Goal: Task Accomplishment & Management: Manage account settings

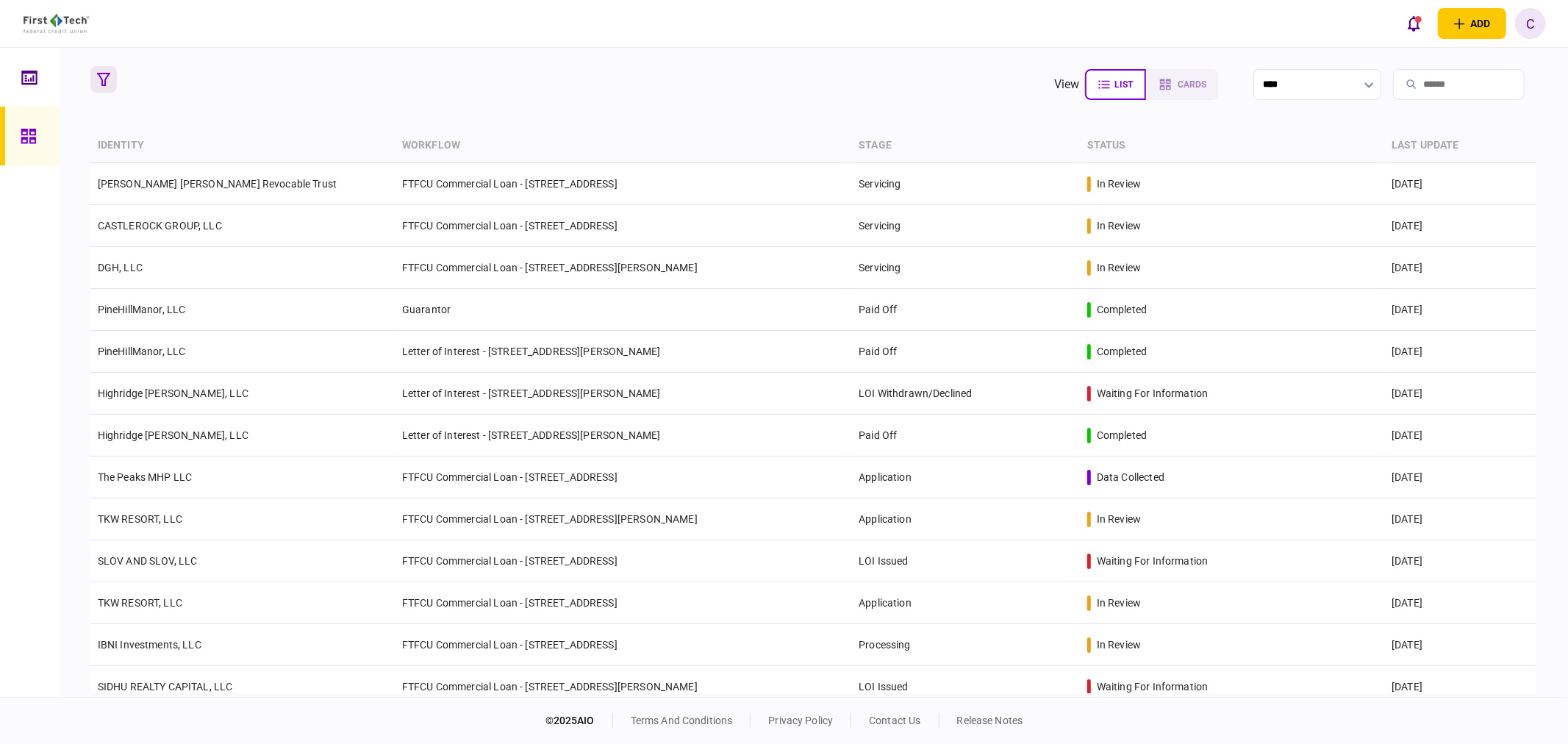
click at [105, 84] on icon "button" at bounding box center [103, 79] width 13 height 13
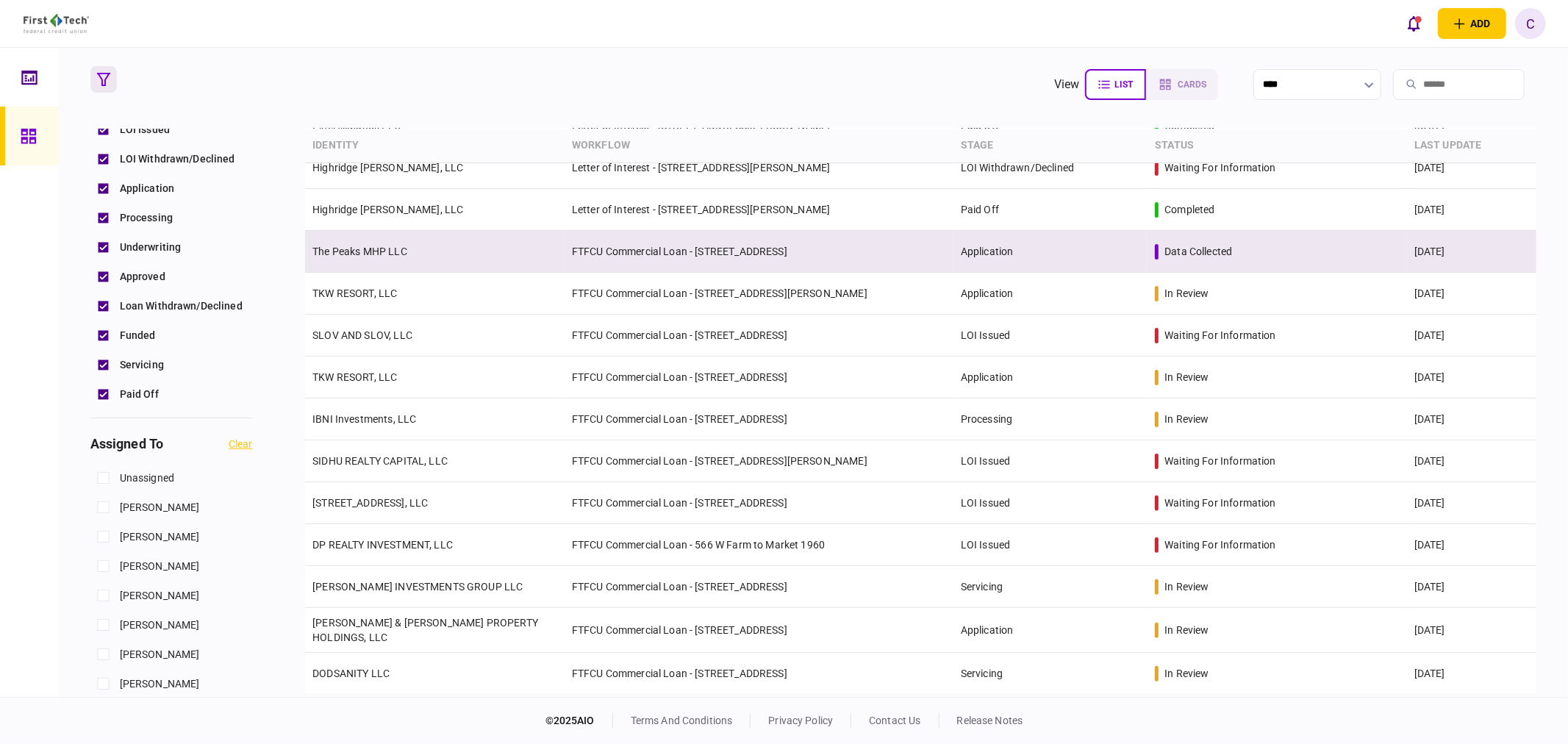
scroll to position [245, 0]
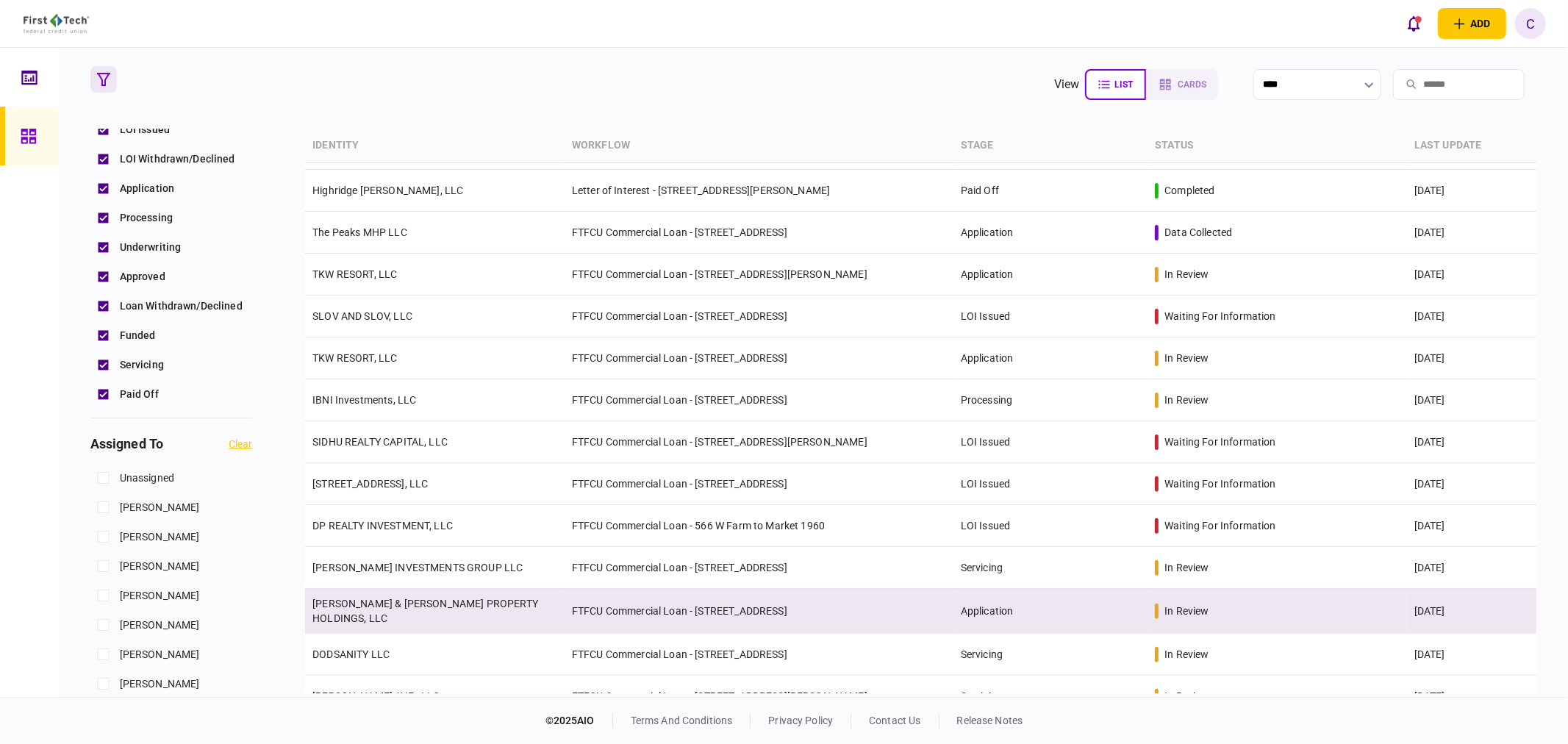
click at [339, 612] on link "[PERSON_NAME] & [PERSON_NAME] PROPERTY HOLDINGS, LLC" at bounding box center [426, 611] width 226 height 26
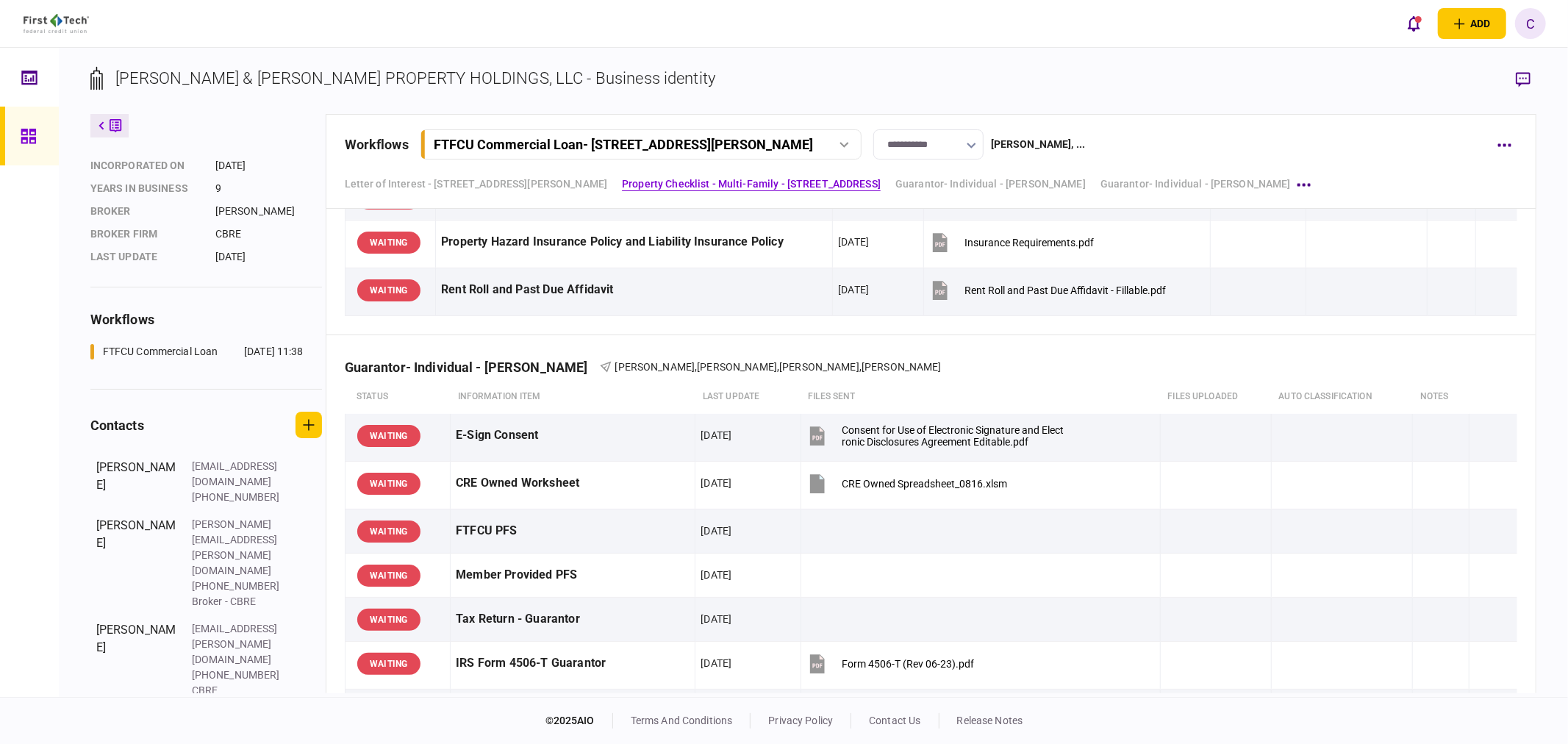
scroll to position [208, 0]
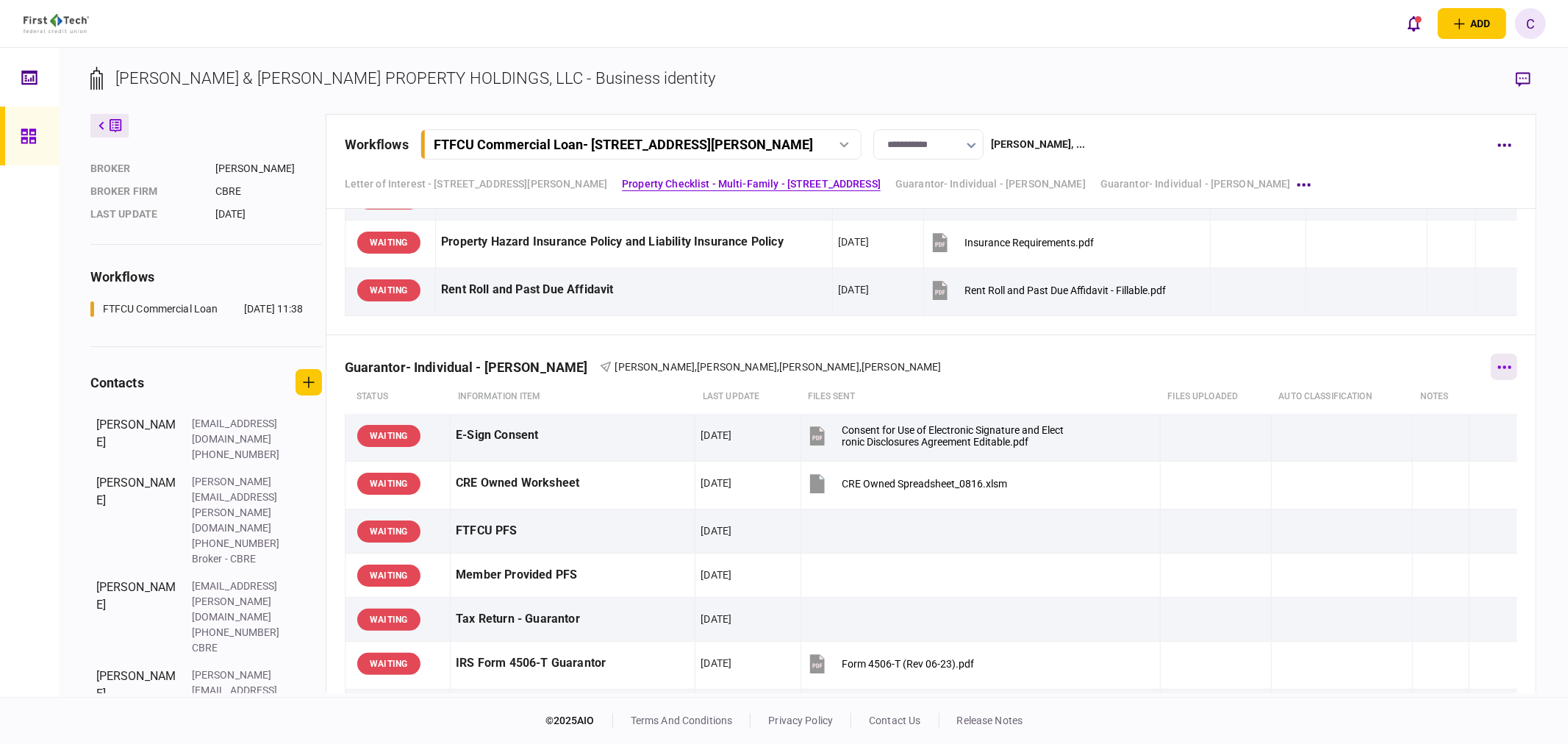
click at [1498, 366] on icon "button" at bounding box center [1505, 367] width 14 height 4
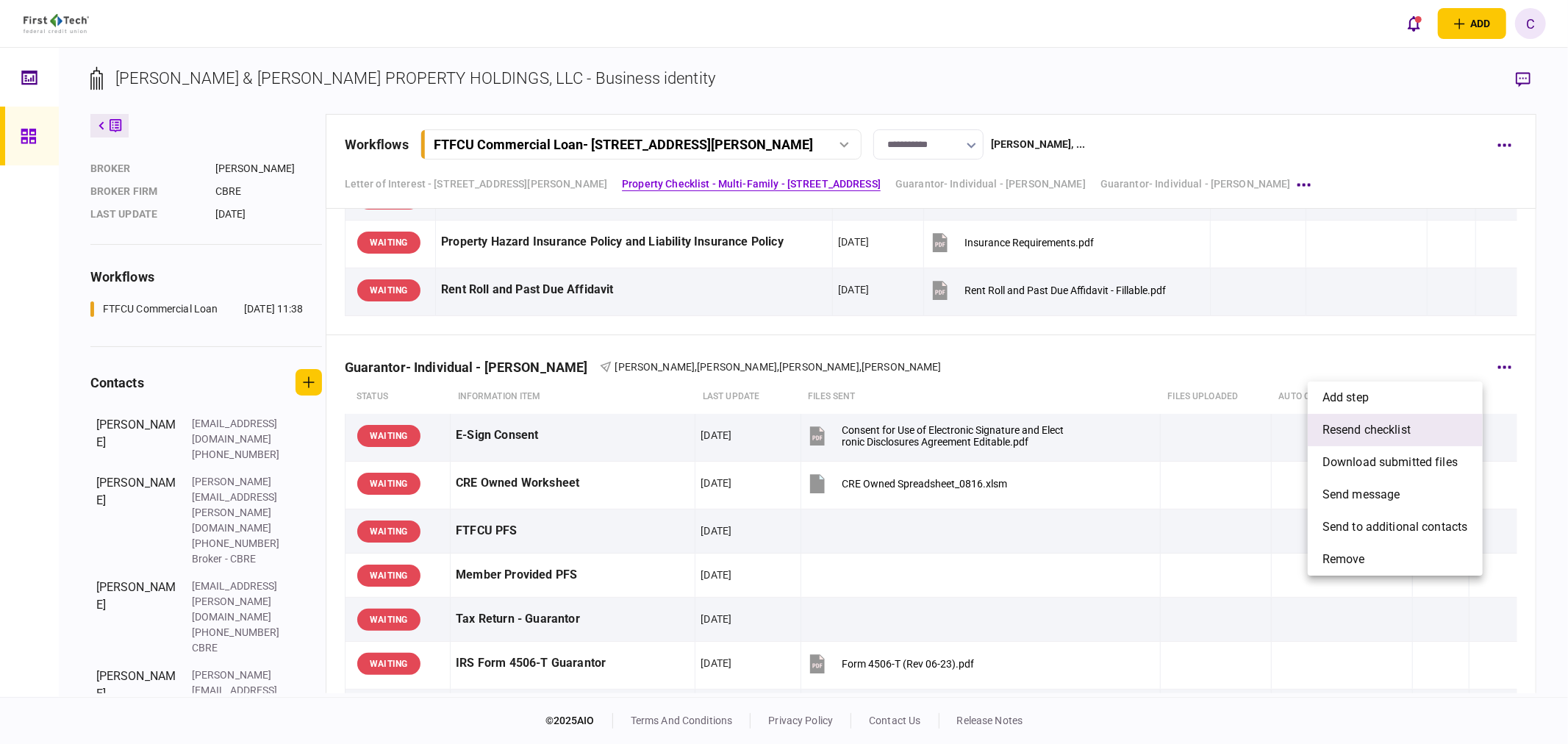
click at [1358, 429] on span "resend checklist" at bounding box center [1367, 430] width 88 height 18
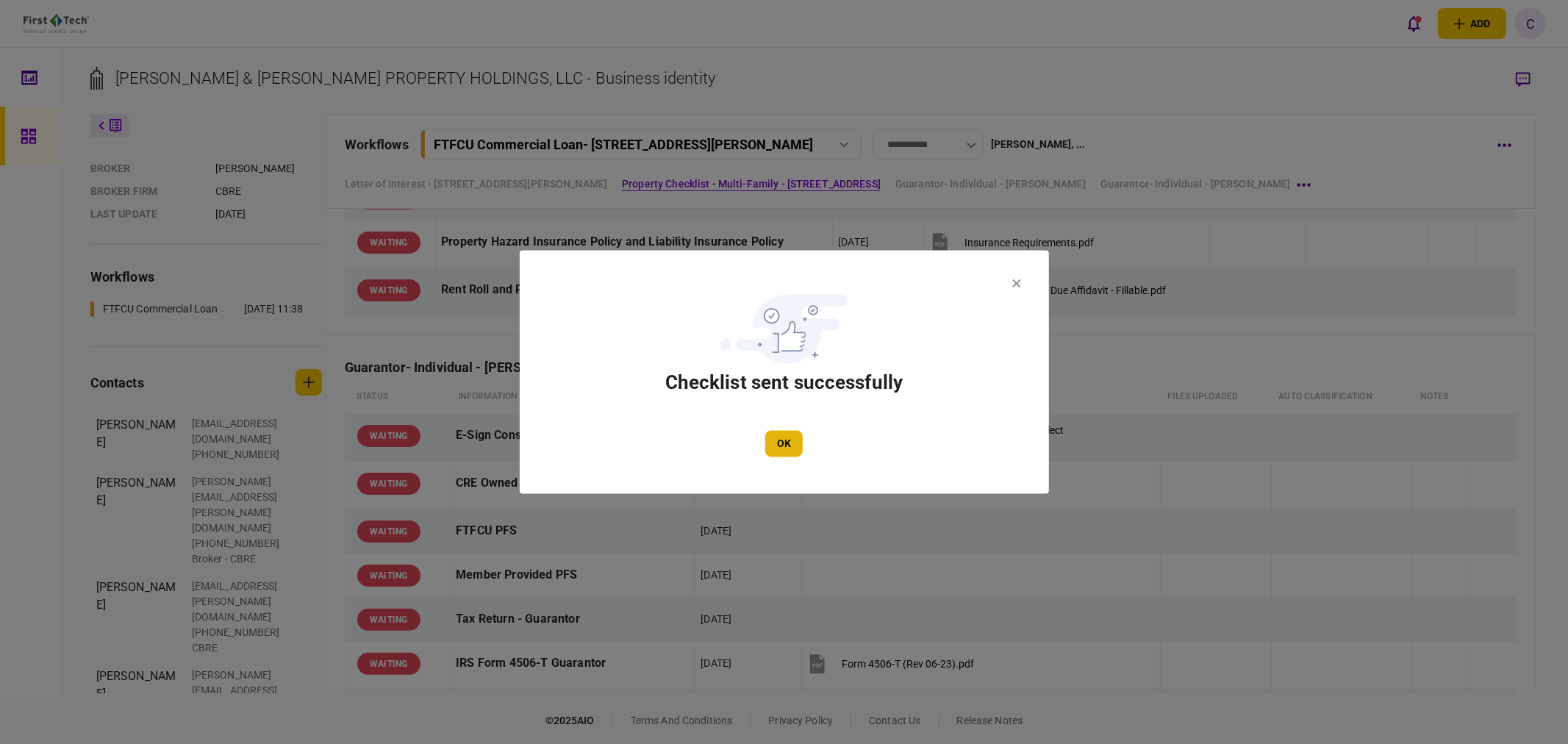
click at [784, 446] on button "OK" at bounding box center [784, 444] width 38 height 26
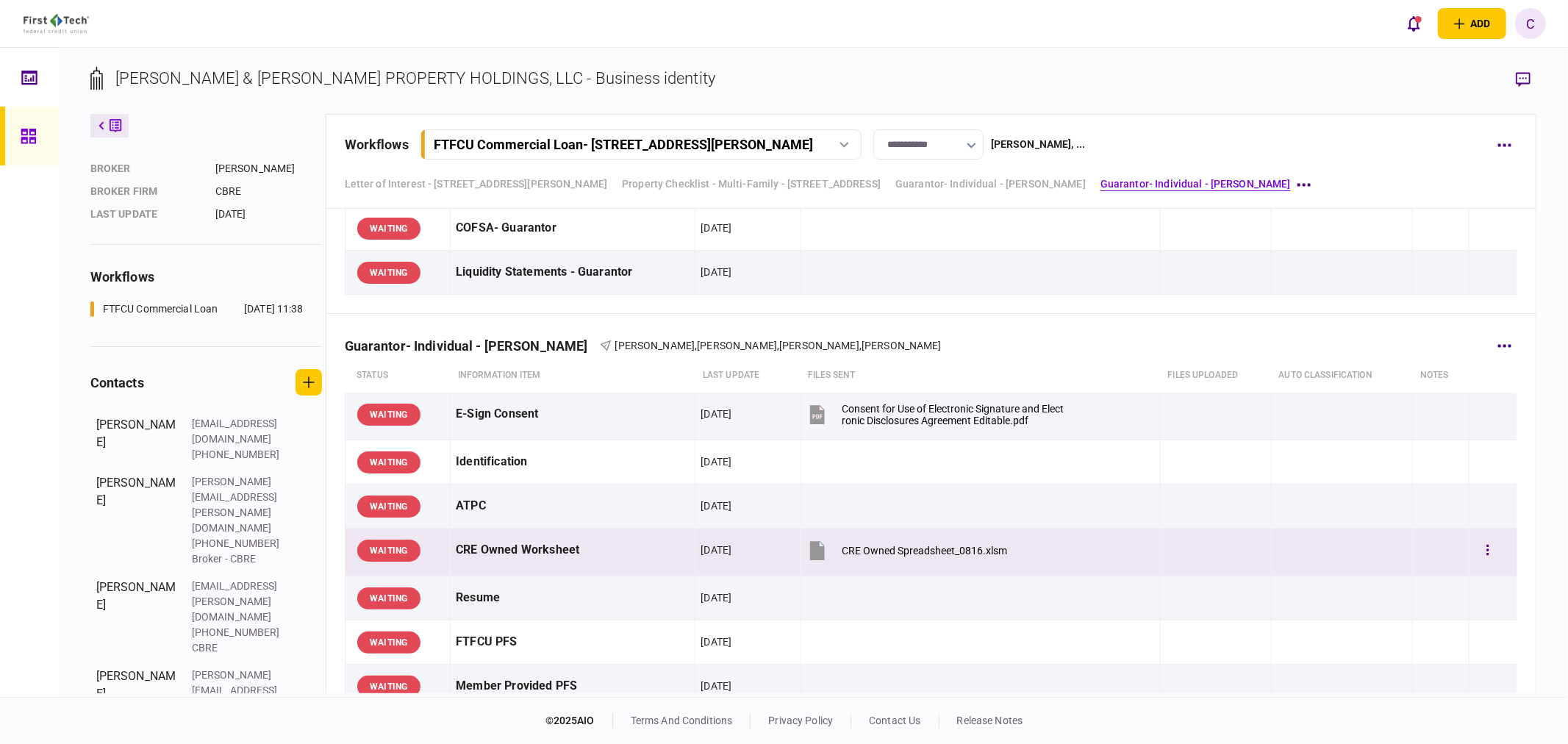
scroll to position [1634, 0]
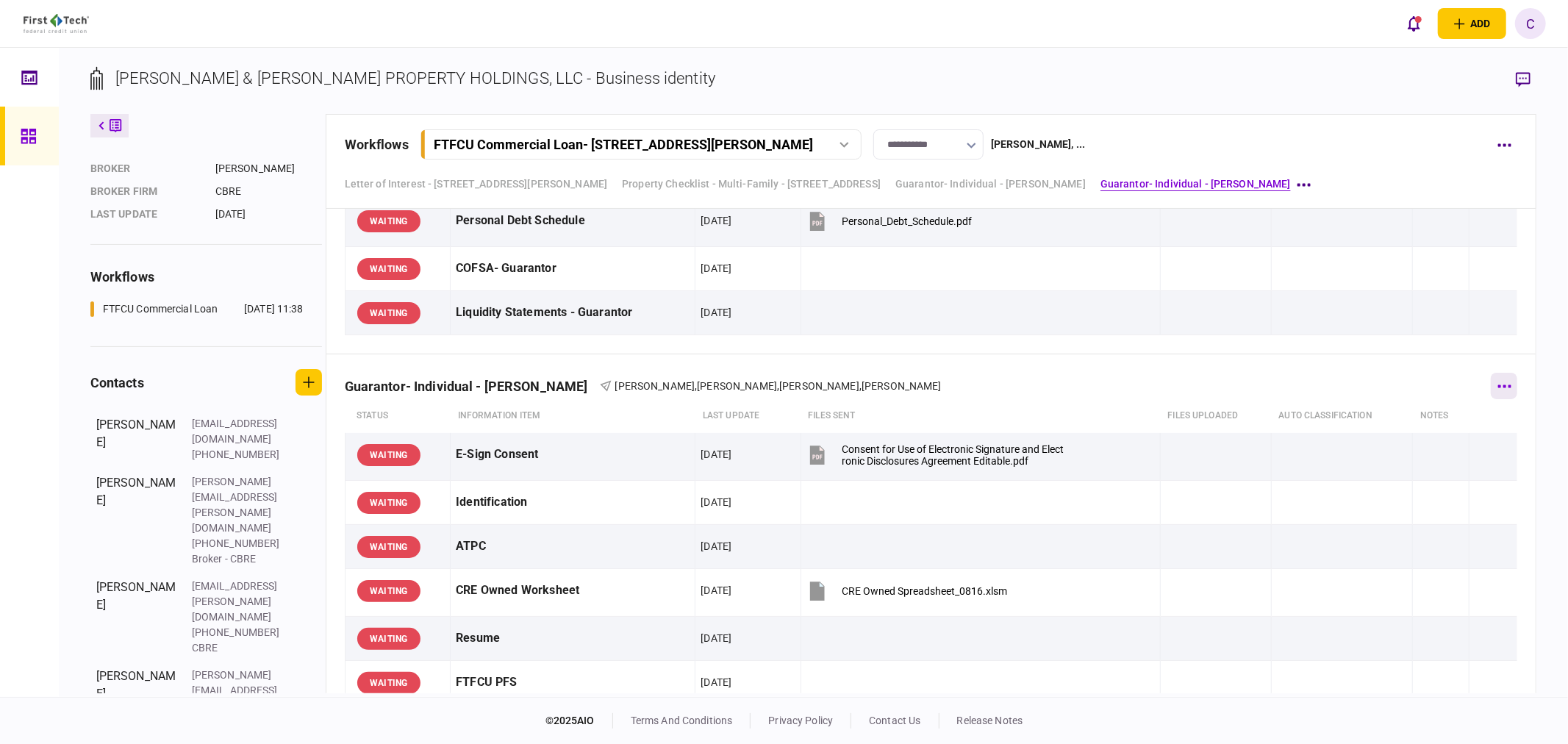
click at [1497, 392] on button "button" at bounding box center [1504, 386] width 26 height 26
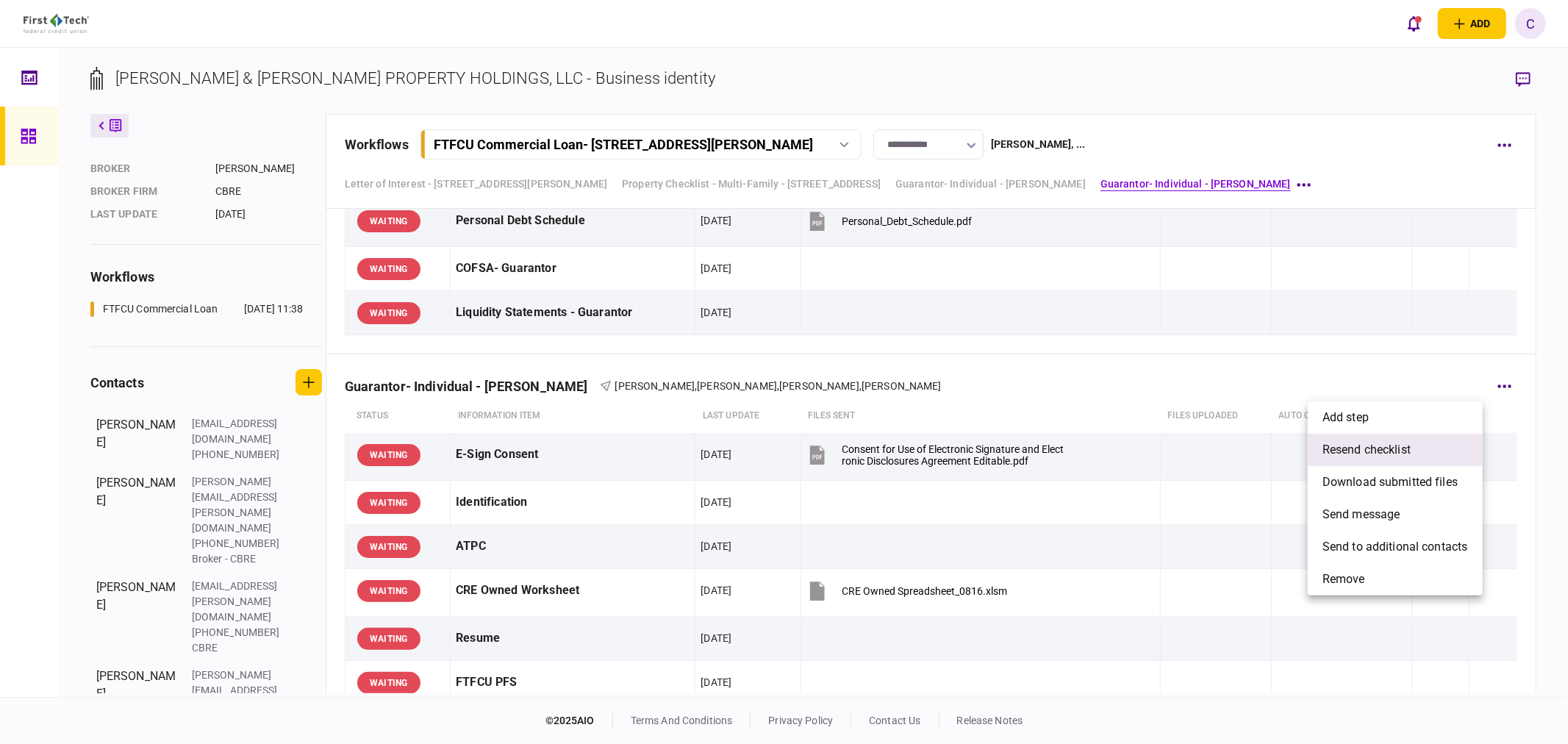
click at [1385, 446] on span "resend checklist" at bounding box center [1367, 450] width 88 height 18
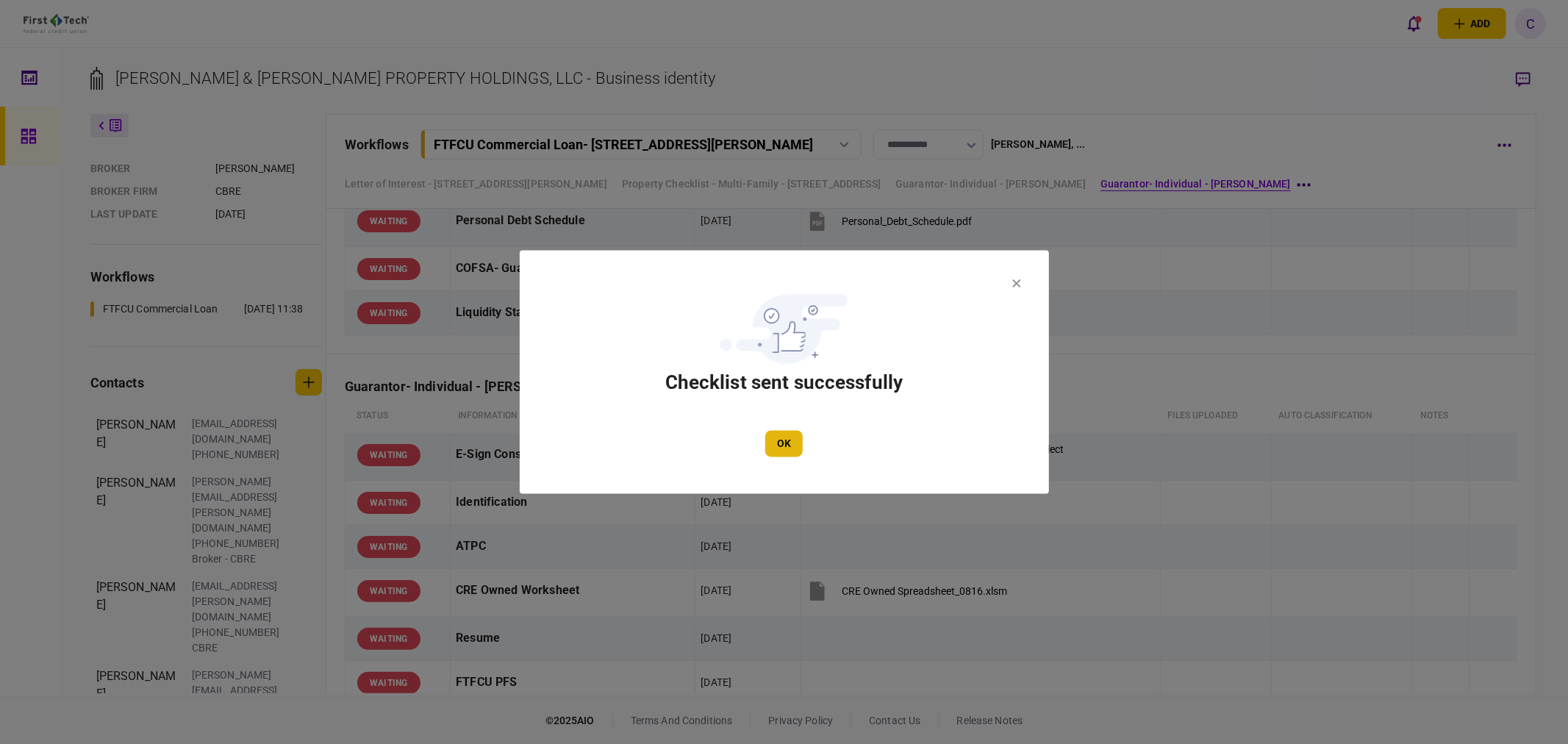
click at [785, 443] on button "OK" at bounding box center [784, 444] width 38 height 26
